Goal: Check status: Check status

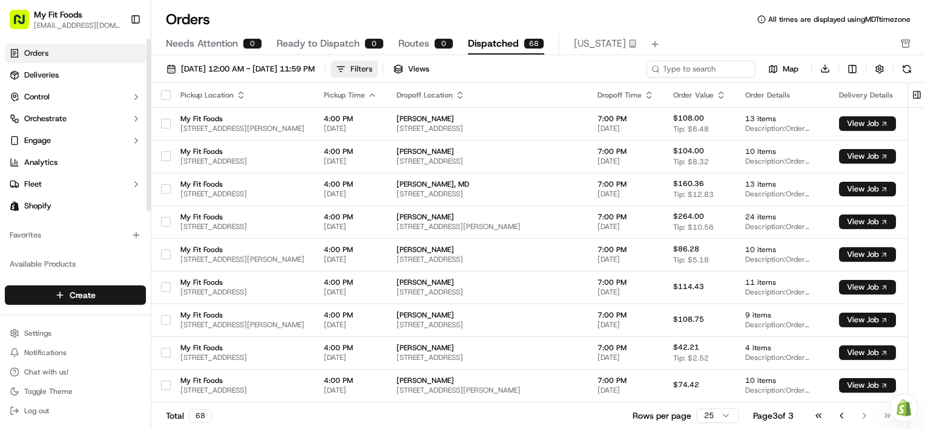
click at [372, 69] on div "Filters" at bounding box center [361, 69] width 22 height 11
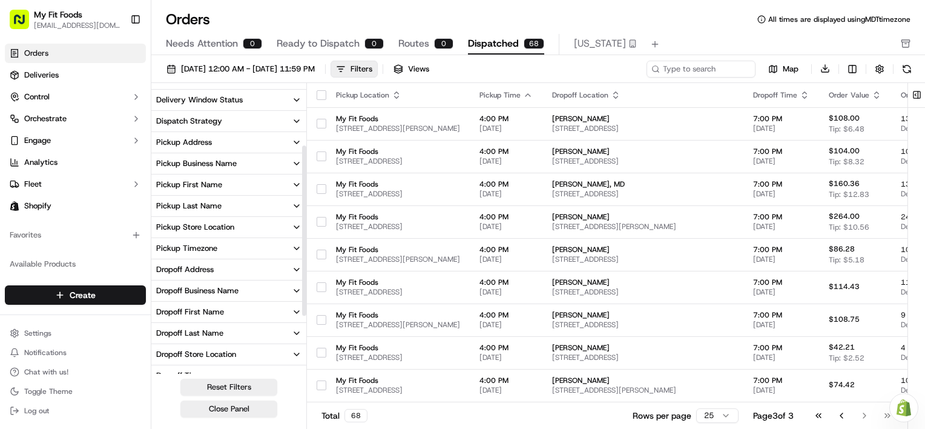
scroll to position [121, 0]
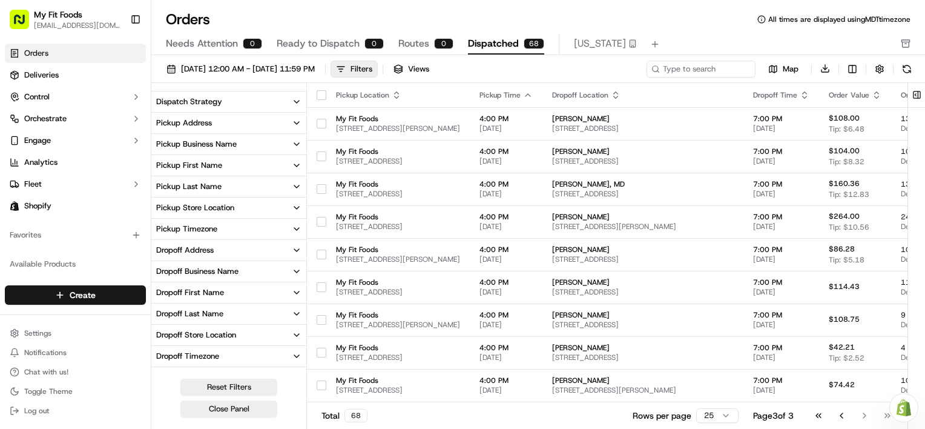
click at [220, 208] on div "Pickup Store Location" at bounding box center [195, 207] width 78 height 11
click at [220, 215] on button "Pickup Store Location" at bounding box center [228, 207] width 155 height 21
click at [228, 337] on div "Dropoff Store Location" at bounding box center [196, 334] width 80 height 11
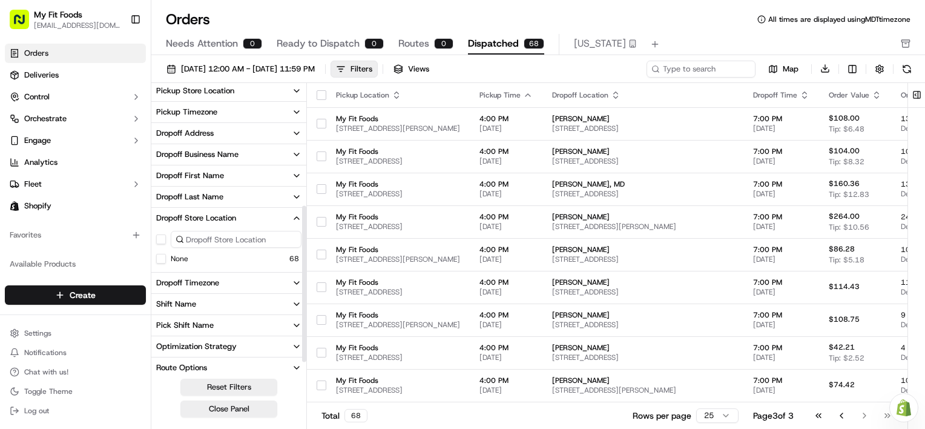
scroll to position [242, 0]
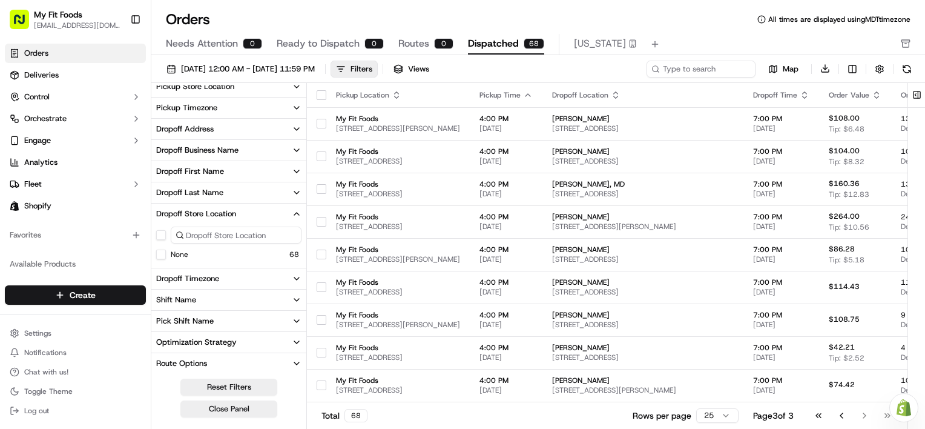
click at [271, 208] on button "Dropoff Store Location" at bounding box center [228, 213] width 155 height 21
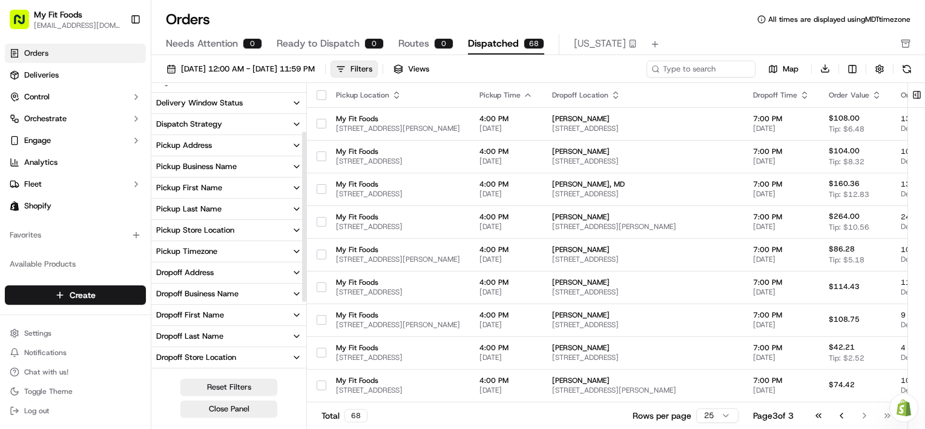
scroll to position [77, 0]
click at [201, 161] on div "Pickup Address" at bounding box center [184, 166] width 56 height 11
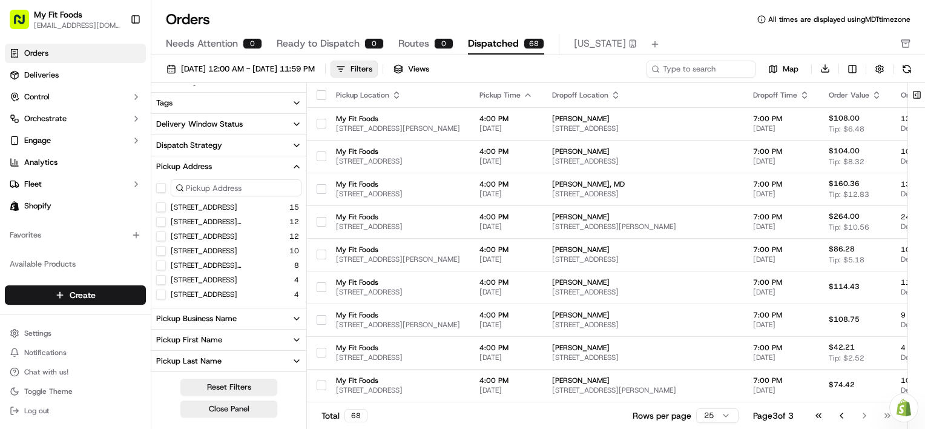
click at [162, 220] on 80211 "[STREET_ADDRESS][PERSON_NAME]" at bounding box center [161, 222] width 10 height 10
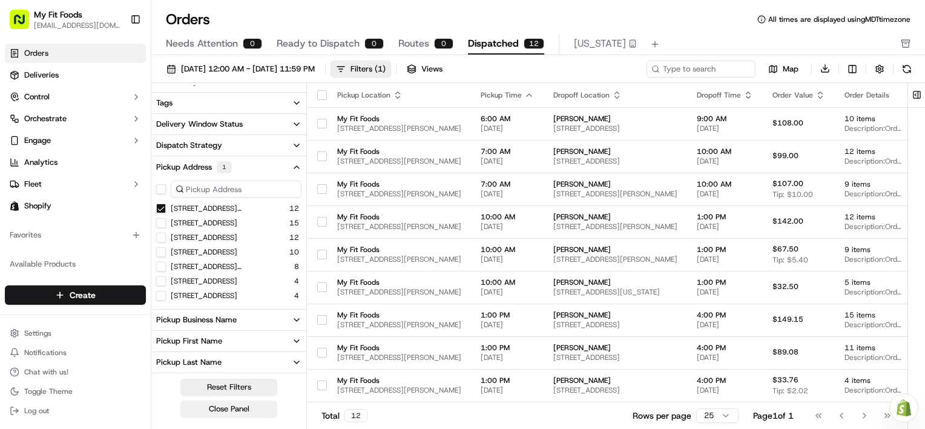
click at [238, 406] on button "Close Panel" at bounding box center [228, 408] width 97 height 17
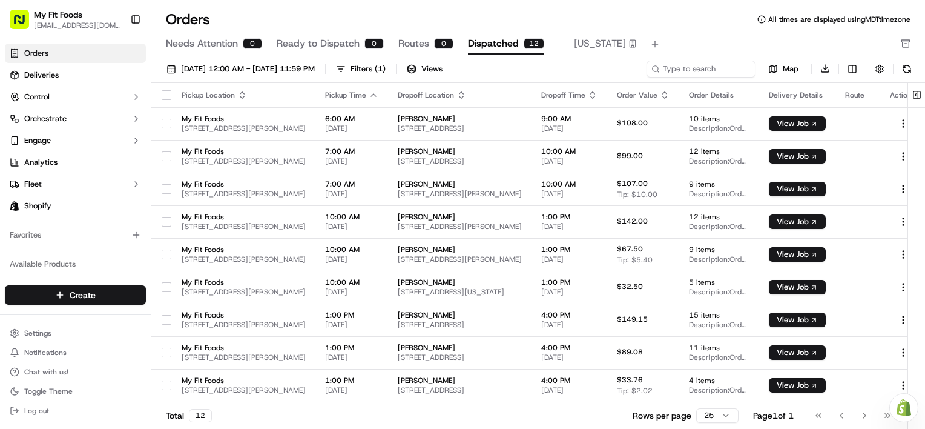
click at [197, 43] on span "Needs Attention" at bounding box center [202, 43] width 72 height 15
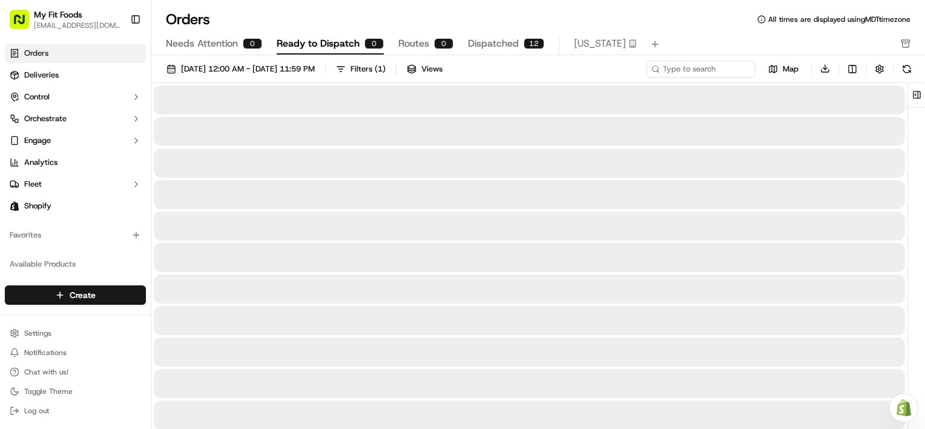
click at [310, 46] on span "Ready to Dispatch" at bounding box center [318, 43] width 83 height 15
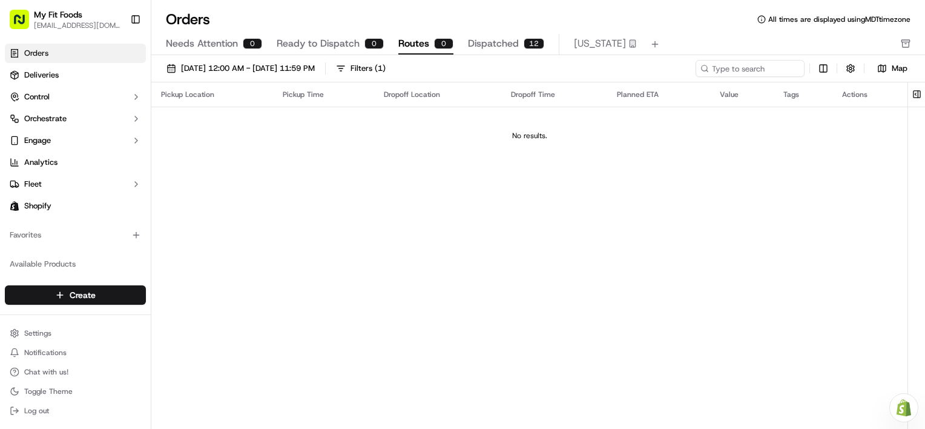
click at [416, 42] on span "Routes" at bounding box center [413, 43] width 31 height 15
click at [307, 97] on div "Pickup Time" at bounding box center [324, 95] width 82 height 10
click at [177, 94] on div "Pickup Location" at bounding box center [212, 95] width 102 height 10
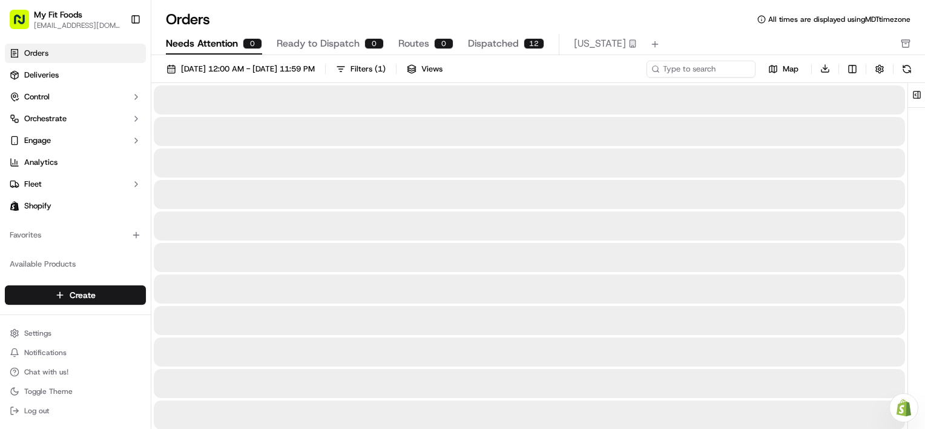
click at [214, 47] on span "Needs Attention" at bounding box center [202, 43] width 72 height 15
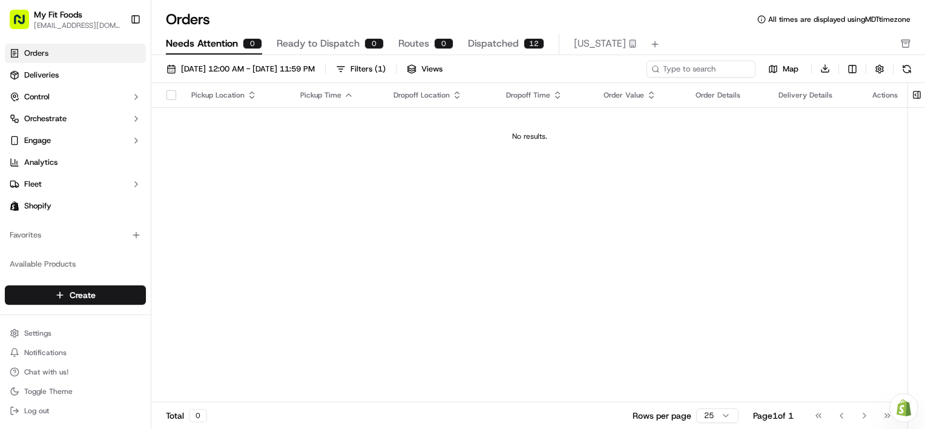
click at [351, 50] on span "Ready to Dispatch" at bounding box center [318, 43] width 83 height 15
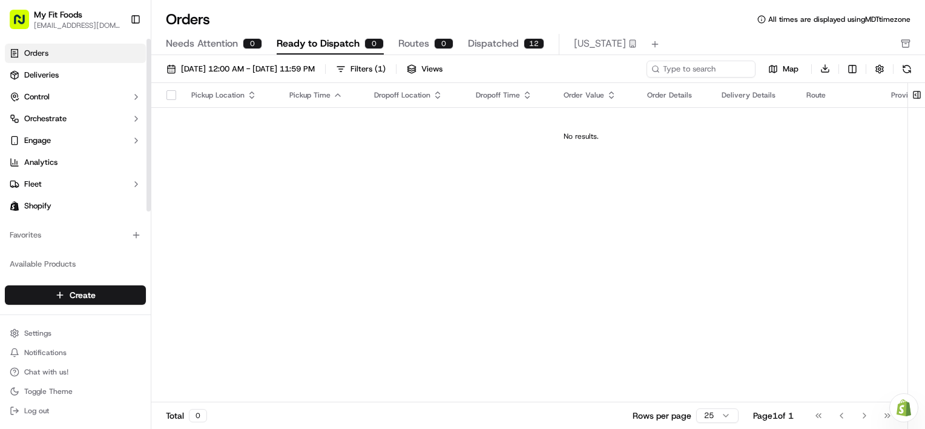
click at [67, 57] on link "Orders" at bounding box center [75, 53] width 141 height 19
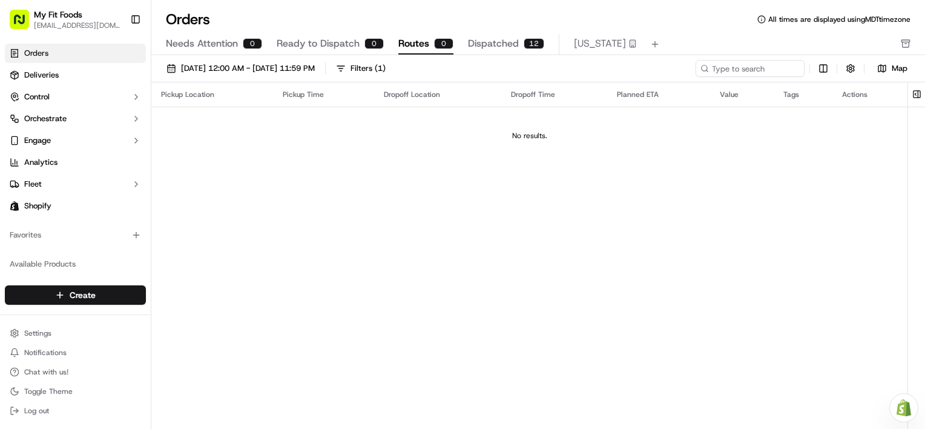
click at [416, 44] on span "Routes" at bounding box center [413, 43] width 31 height 15
